Goal: Task Accomplishment & Management: Manage account settings

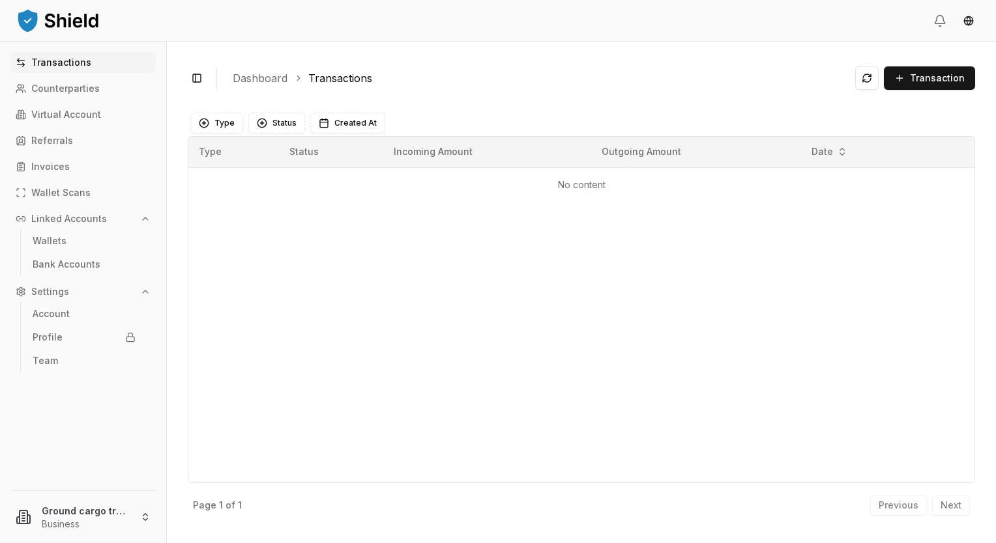
click at [477, 321] on div "Type Status Incoming Amount Outgoing Amount Date No content" at bounding box center [581, 309] width 787 height 347
click at [53, 263] on p "Bank Accounts" at bounding box center [67, 264] width 68 height 9
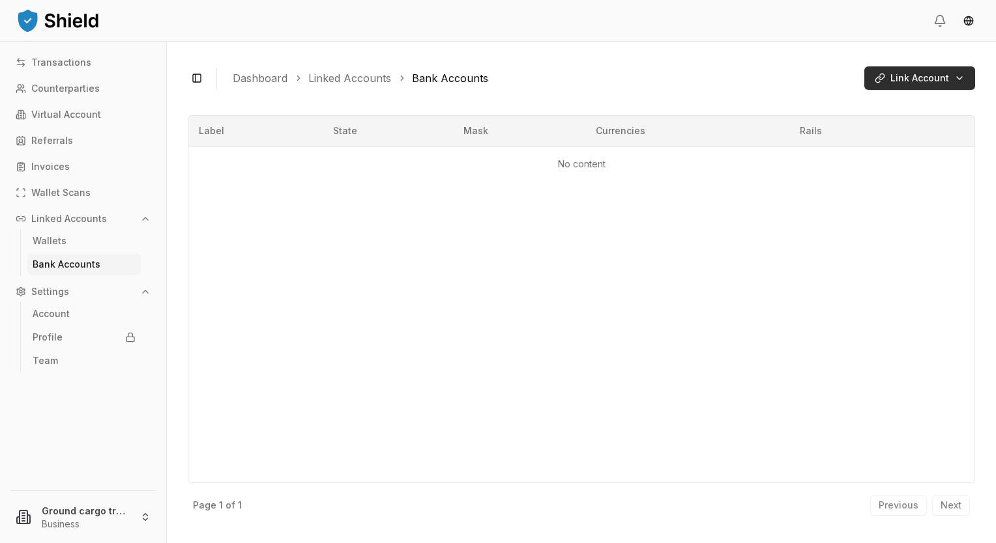
click at [918, 78] on html "Transactions Counterparties Virtual Account Referrals Invoices Wallet Scans Lin…" at bounding box center [498, 271] width 996 height 543
click at [842, 122] on span "Enter details manually" at bounding box center [857, 122] width 83 height 10
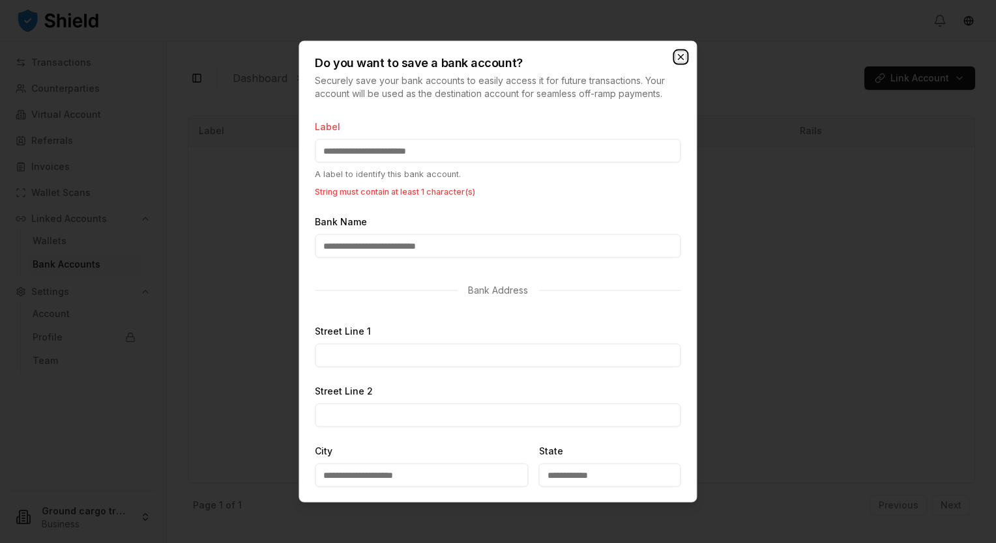
click at [681, 55] on icon "button" at bounding box center [681, 57] width 10 height 10
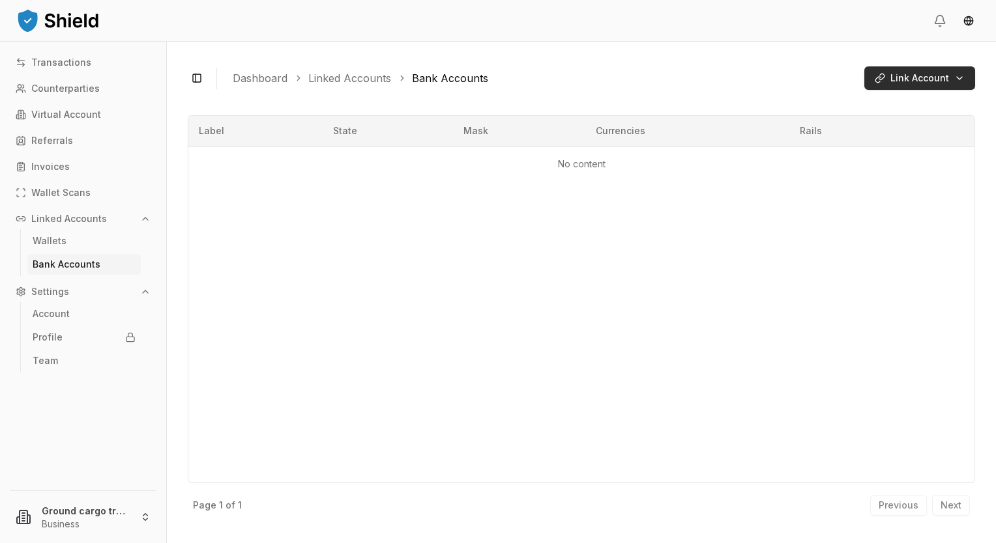
click at [947, 77] on html "Transactions Counterparties Virtual Account Referrals Invoices Wallet Scans Lin…" at bounding box center [498, 271] width 996 height 543
click at [53, 63] on html "Transactions Counterparties Virtual Account Referrals Invoices Wallet Scans Lin…" at bounding box center [498, 271] width 996 height 543
click at [53, 63] on p "Transactions" at bounding box center [61, 62] width 60 height 9
